Goal: Information Seeking & Learning: Understand process/instructions

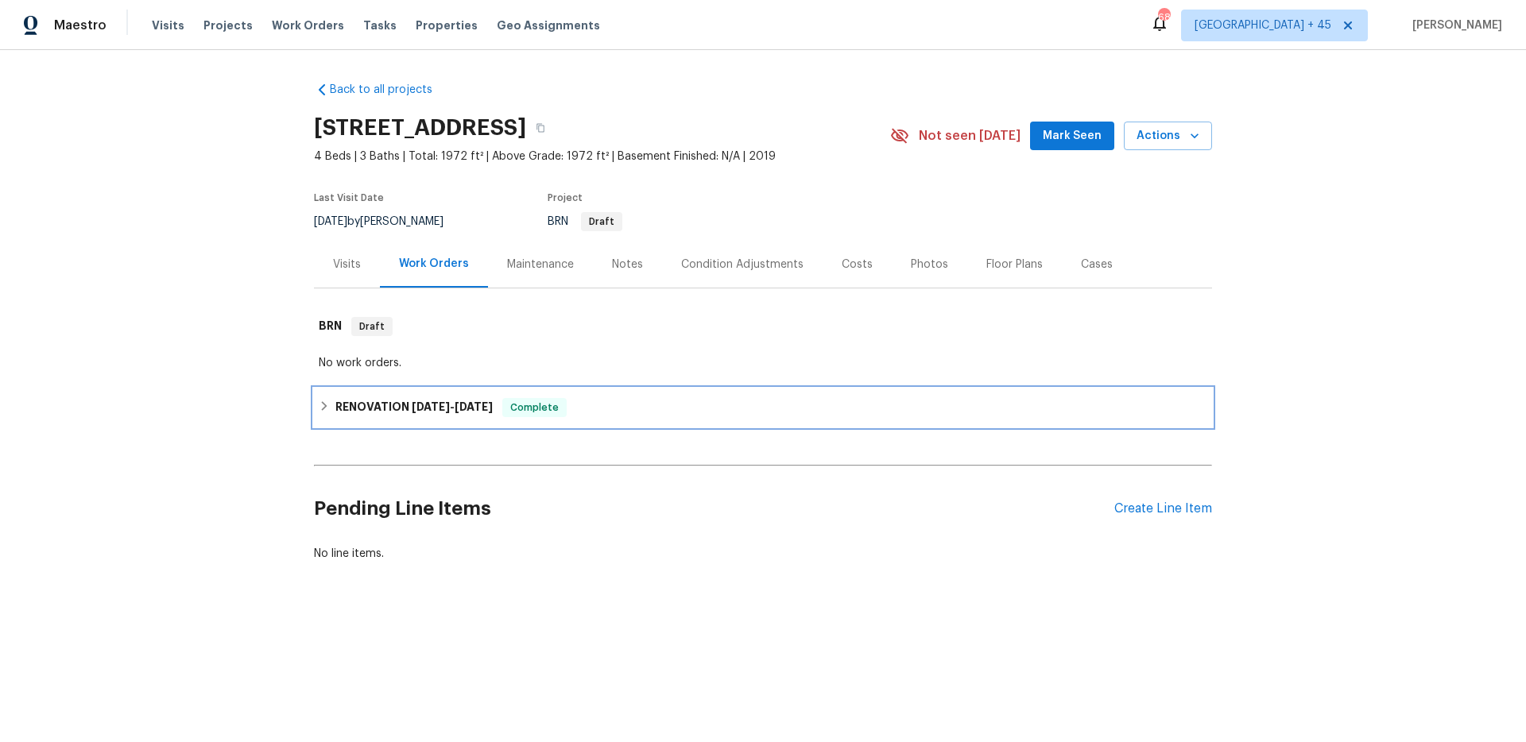
click at [385, 403] on h6 "RENOVATION 8/5/25 - 8/8/25" at bounding box center [413, 407] width 157 height 19
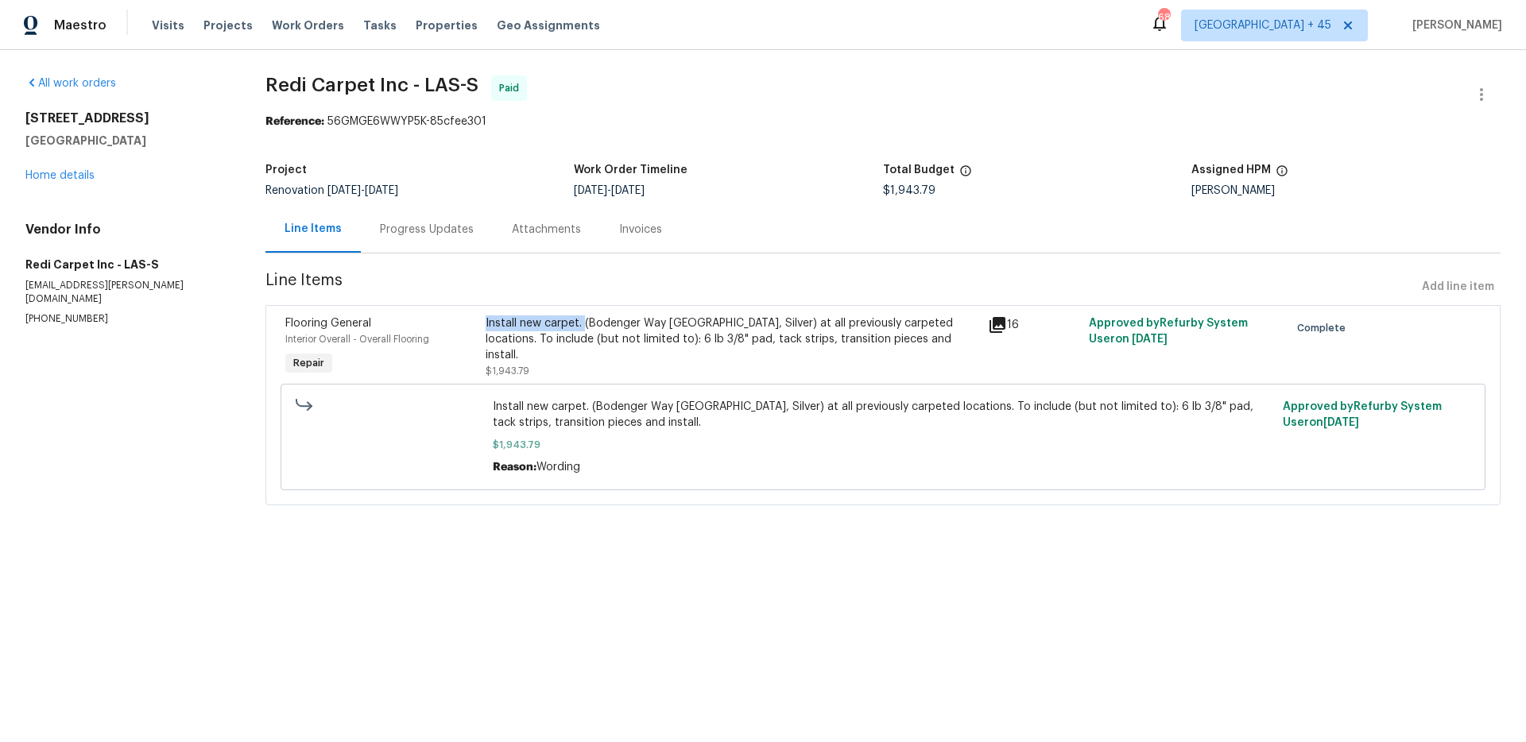
copy div "Install new carpet."
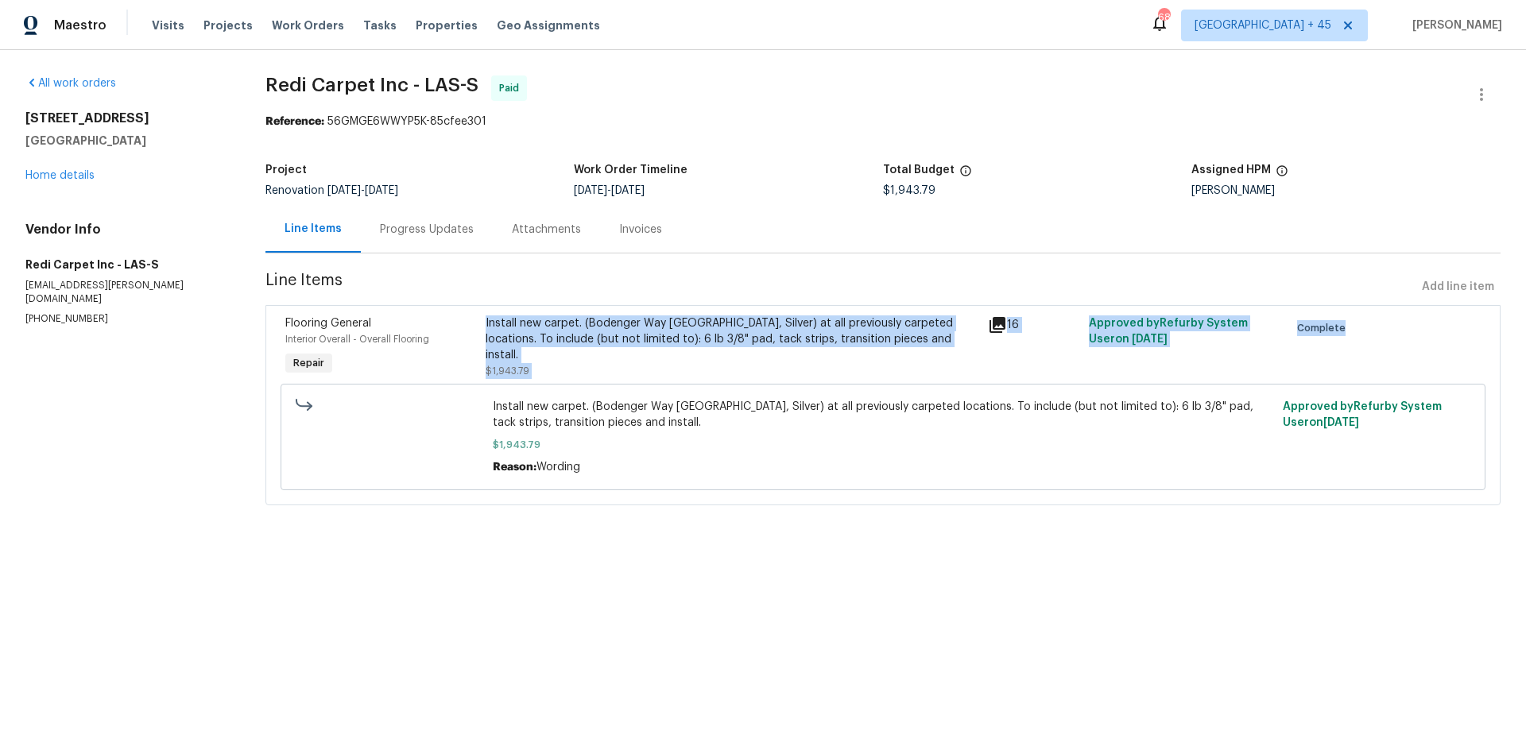
drag, startPoint x: 489, startPoint y: 323, endPoint x: 644, endPoint y: 492, distance: 228.9
click at [641, 488] on div "Flooring General Interior Overall - Overall Flooring Repair Install new carpet.…" at bounding box center [882, 405] width 1235 height 200
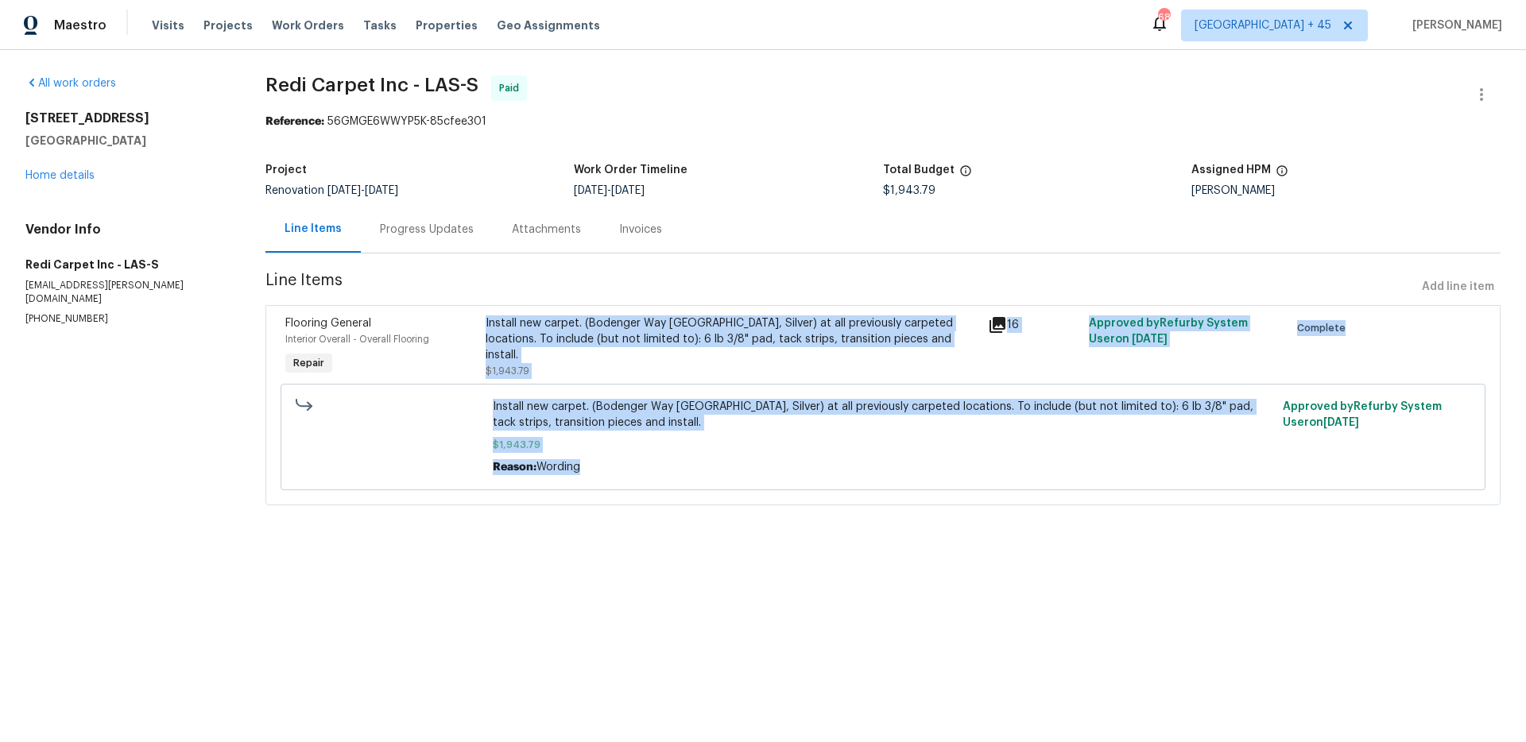
click at [644, 492] on div "Install new carpet. (Bodenger Way [GEOGRAPHIC_DATA], Silver) at all previously …" at bounding box center [882, 437] width 1195 height 116
